Goal: Task Accomplishment & Management: Use online tool/utility

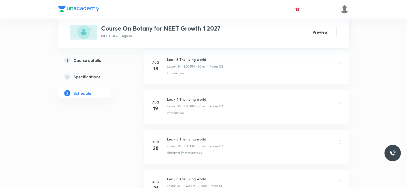
scroll to position [1721, 0]
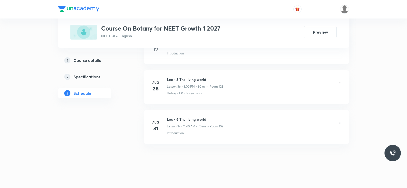
click at [182, 116] on h6 "Lec - 6 The living world" at bounding box center [195, 118] width 56 height 5
copy h6 "Lec - 6 The living world"
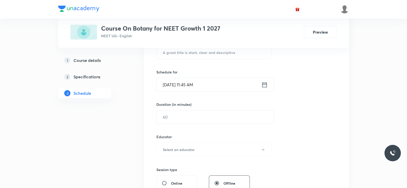
scroll to position [0, 0]
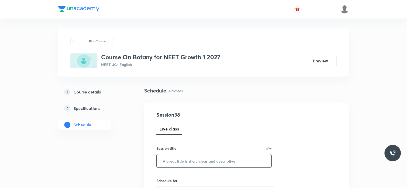
click at [187, 155] on input "text" at bounding box center [214, 160] width 115 height 13
paste input "Lec - 6 The living world"
click at [176, 161] on input "Lec - 6 The living world" at bounding box center [214, 160] width 115 height 13
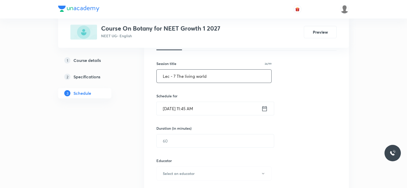
scroll to position [85, 0]
type input "Lec - 7 The living world"
click at [266, 106] on icon at bounding box center [265, 108] width 6 height 7
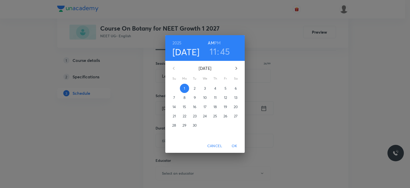
click at [222, 53] on h3 "45" at bounding box center [225, 51] width 10 height 11
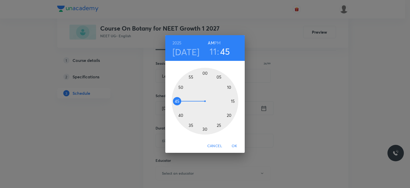
click at [179, 92] on div at bounding box center [205, 101] width 67 height 67
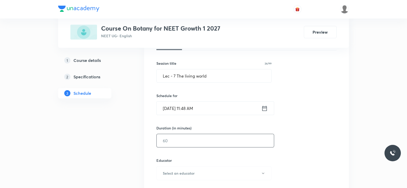
click at [193, 143] on input "text" at bounding box center [215, 140] width 117 height 13
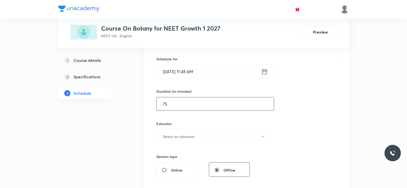
scroll to position [122, 0]
type input "75"
click at [188, 135] on h6 "Select an educator" at bounding box center [179, 135] width 32 height 5
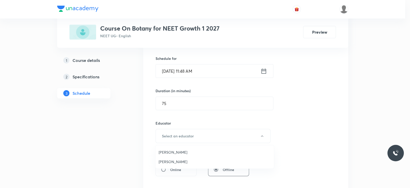
click at [172, 148] on li "[PERSON_NAME]" at bounding box center [215, 151] width 118 height 9
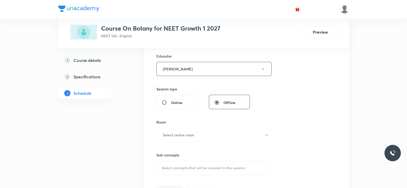
scroll to position [189, 0]
click at [193, 129] on button "Select centre room" at bounding box center [216, 134] width 119 height 14
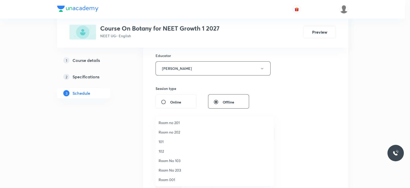
click at [167, 149] on span "102" at bounding box center [215, 150] width 112 height 5
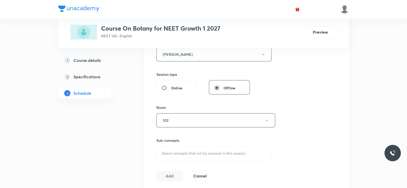
scroll to position [203, 0]
click at [188, 153] on span "Select concepts that wil be covered in this session" at bounding box center [204, 153] width 84 height 4
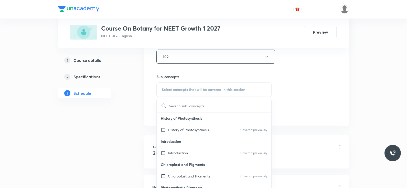
scroll to position [267, 0]
click at [184, 152] on p "Introduction" at bounding box center [178, 151] width 20 height 5
checkbox input "true"
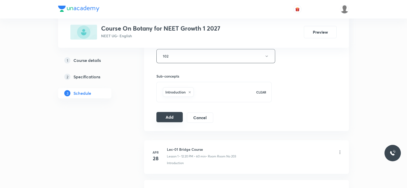
click at [172, 117] on button "Add" at bounding box center [170, 117] width 26 height 10
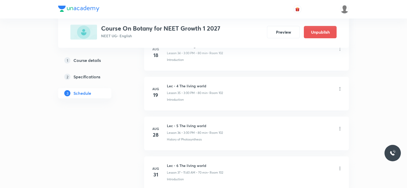
scroll to position [1493, 0]
